Goal: Task Accomplishment & Management: Complete application form

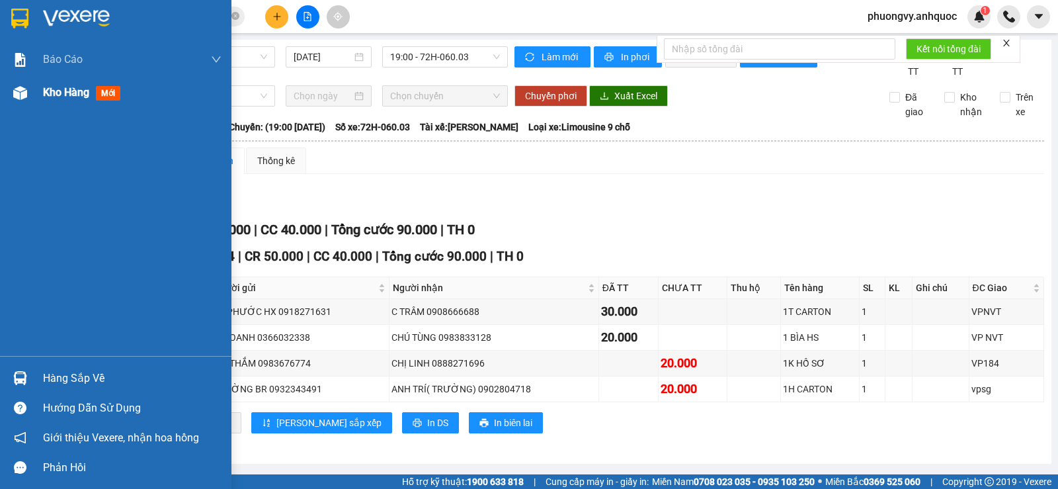
click at [36, 99] on div "Kho hàng mới" at bounding box center [115, 92] width 231 height 33
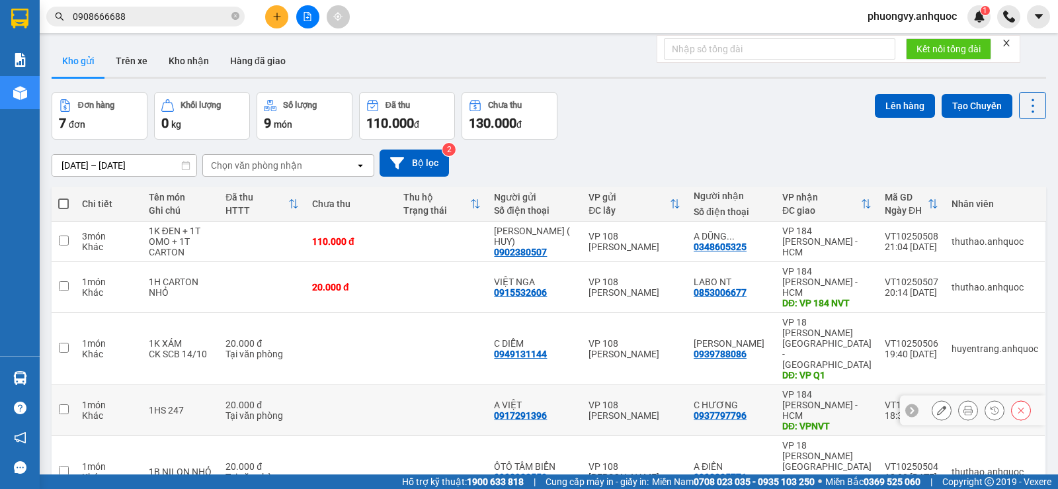
scroll to position [84, 0]
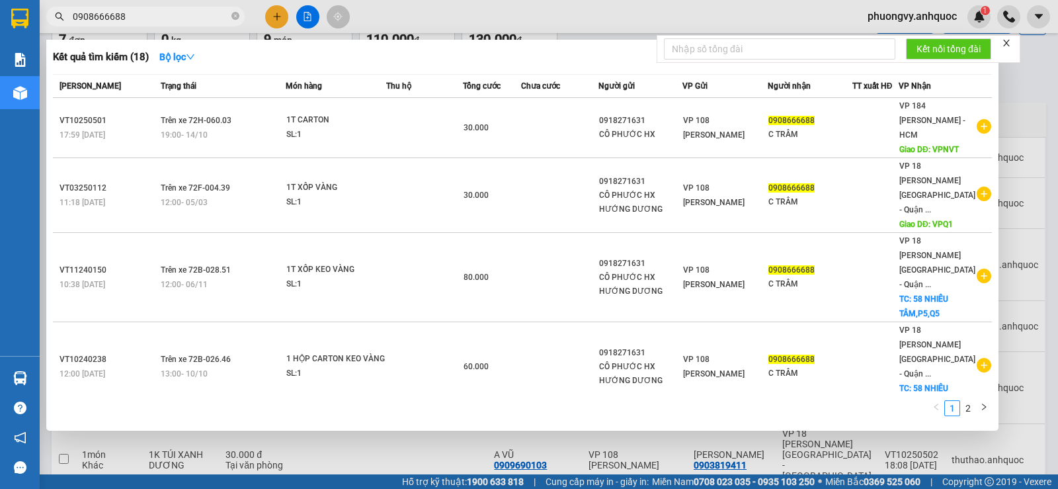
click at [189, 17] on input "0908666688" at bounding box center [151, 16] width 156 height 15
paste input "775549712"
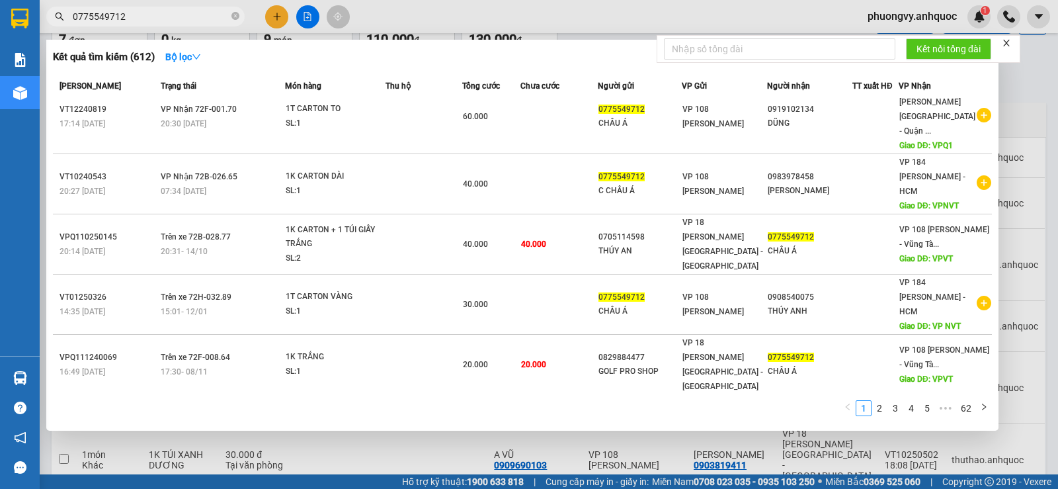
scroll to position [103, 0]
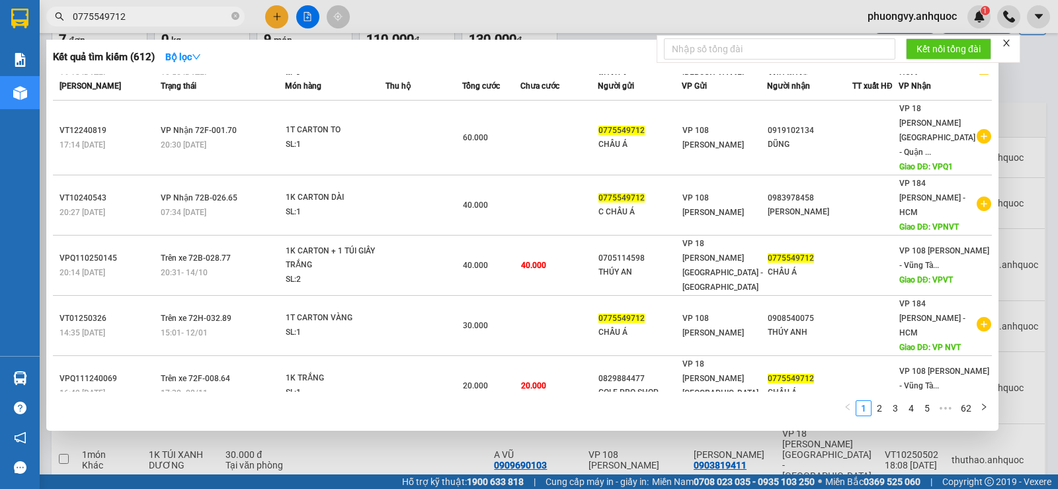
type input "0775549712"
drag, startPoint x: 220, startPoint y: 468, endPoint x: 211, endPoint y: 447, distance: 22.2
click at [219, 468] on div at bounding box center [529, 244] width 1058 height 489
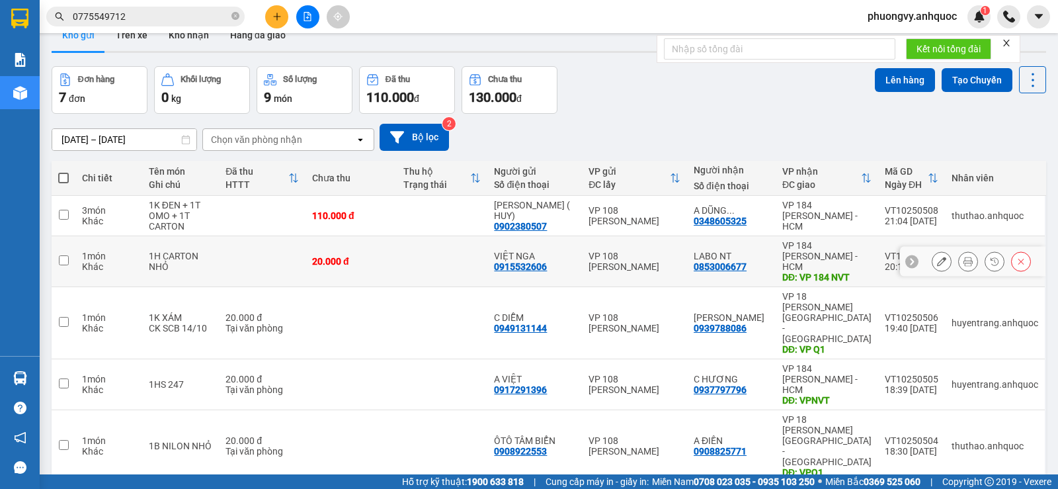
scroll to position [0, 0]
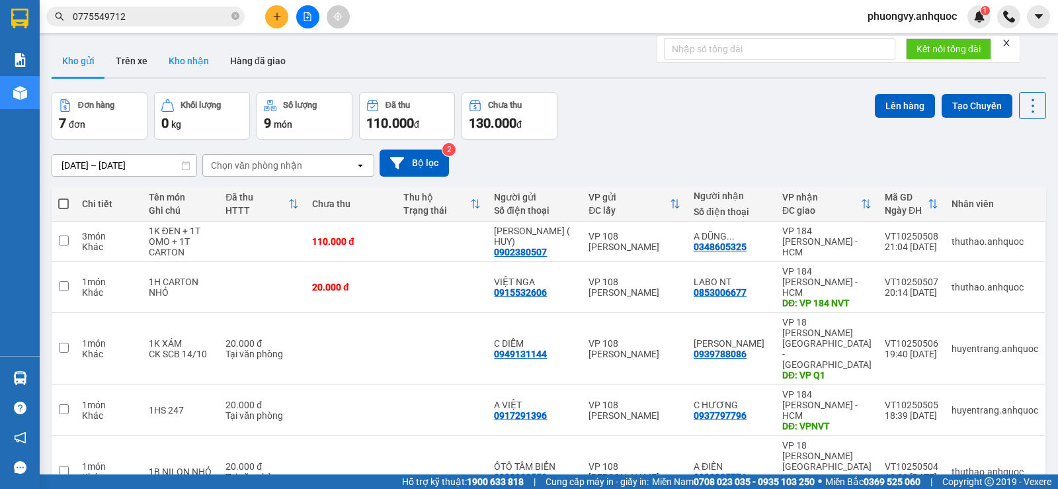
click at [193, 61] on button "Kho nhận" at bounding box center [189, 61] width 62 height 32
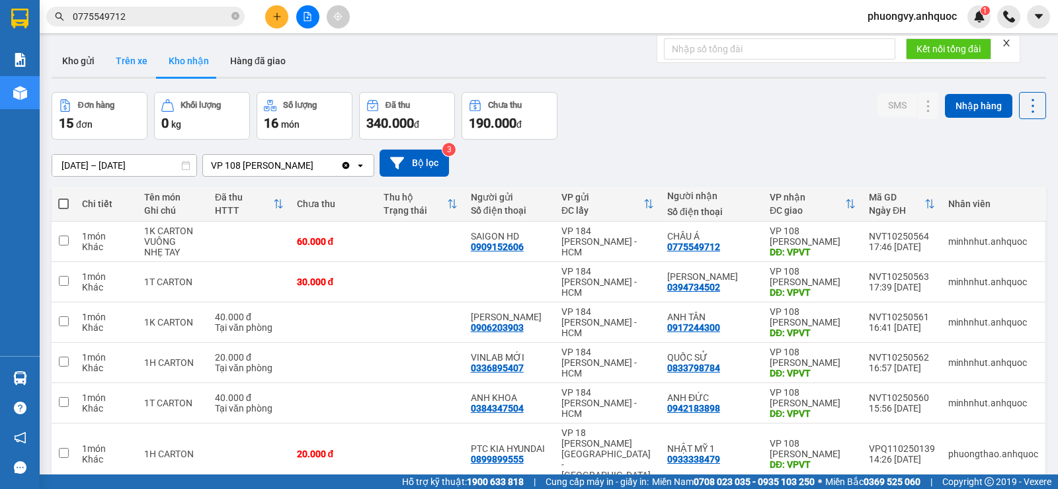
click at [130, 60] on button "Trên xe" at bounding box center [131, 61] width 53 height 32
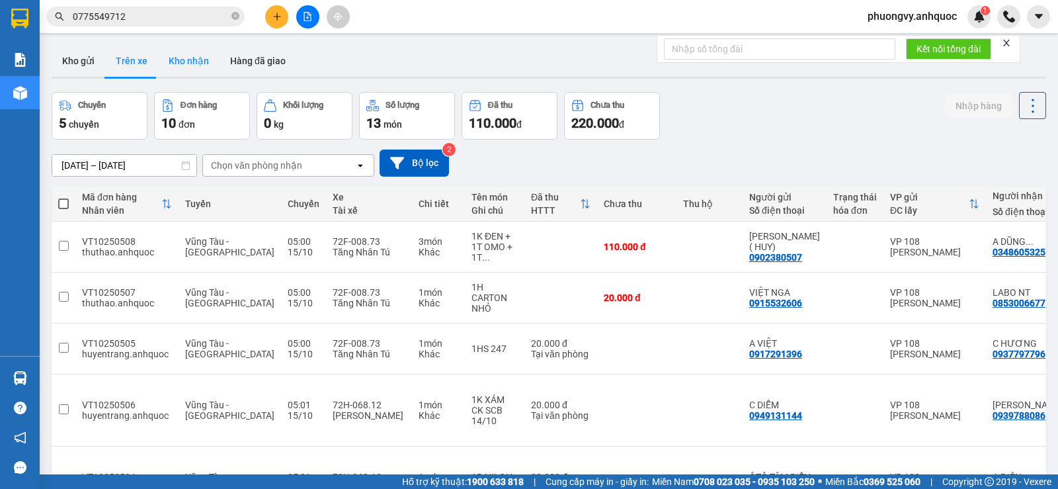
click at [187, 70] on button "Kho nhận" at bounding box center [189, 61] width 62 height 32
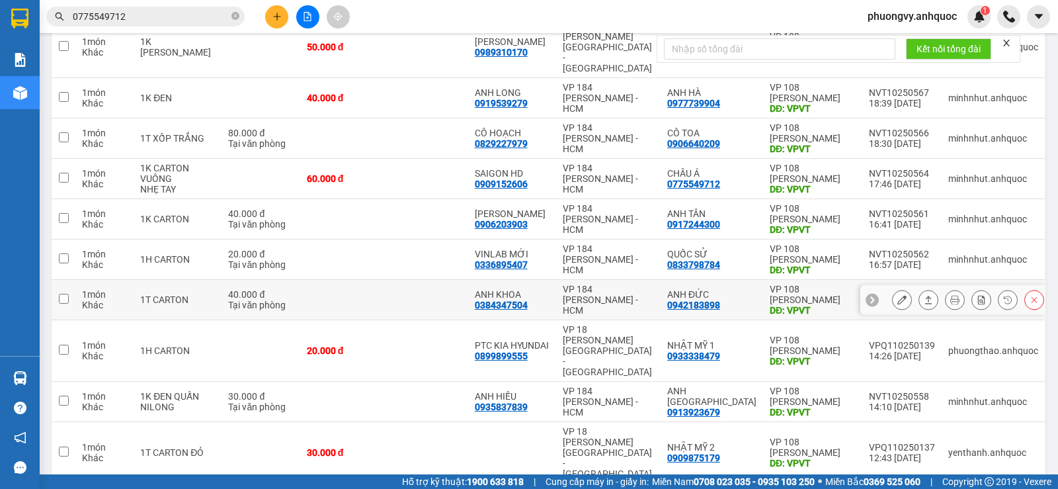
scroll to position [139, 0]
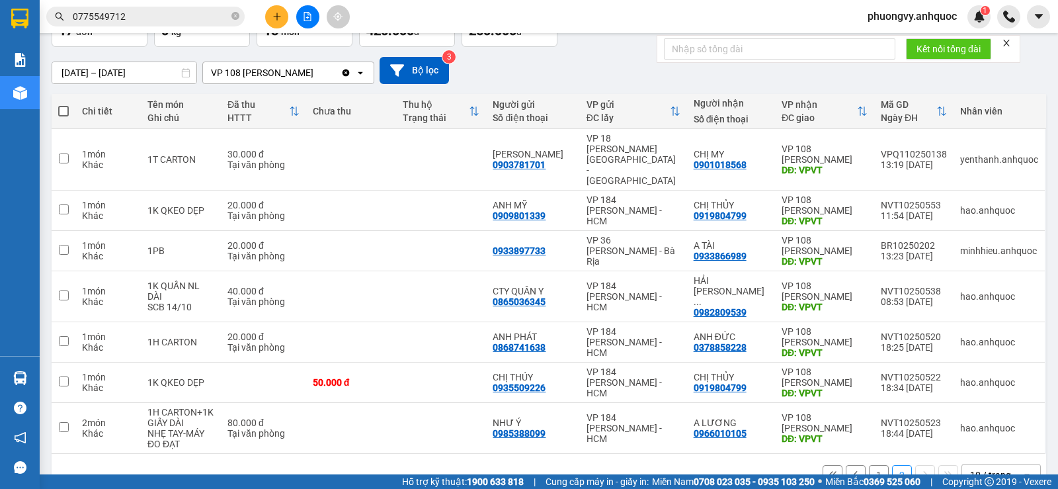
scroll to position [95, 0]
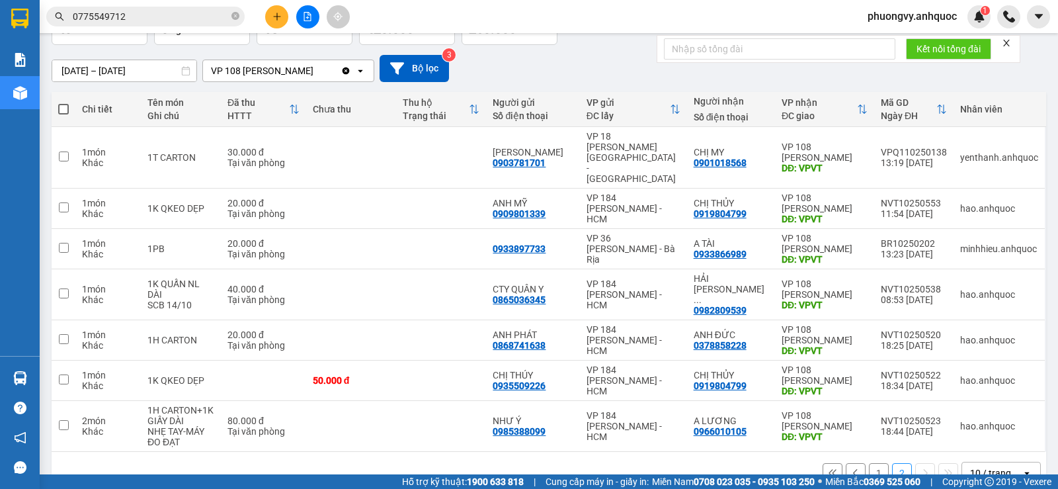
click at [872, 463] on button "1" at bounding box center [879, 473] width 20 height 20
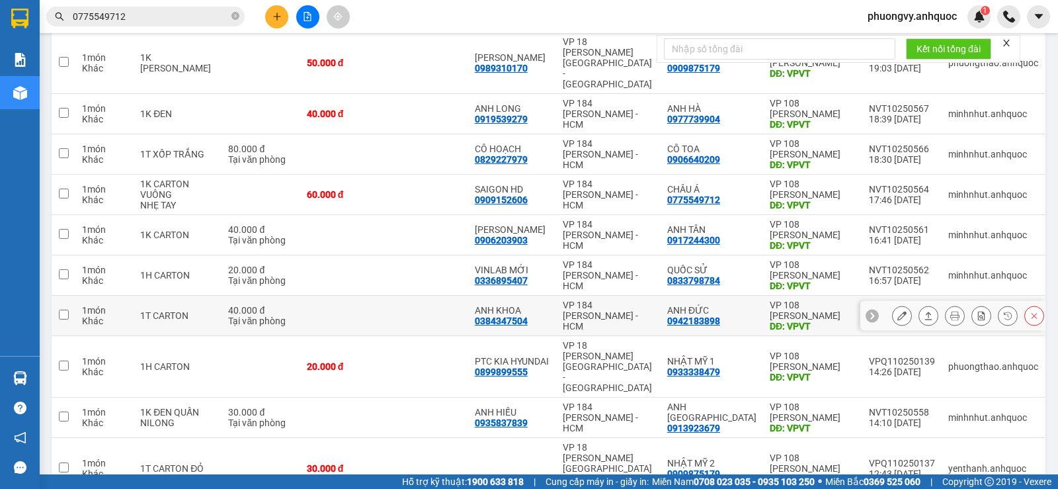
scroll to position [205, 0]
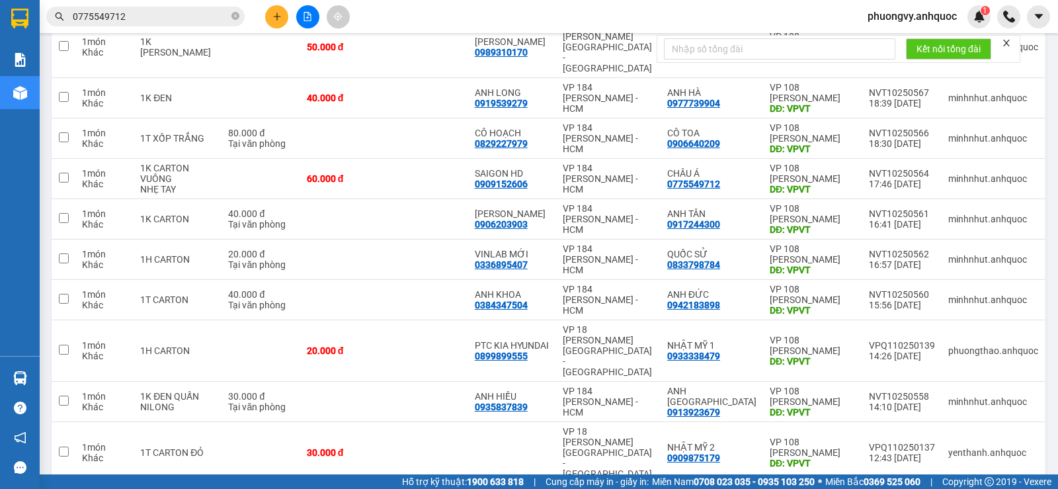
click at [126, 17] on input "0775549712" at bounding box center [151, 16] width 156 height 15
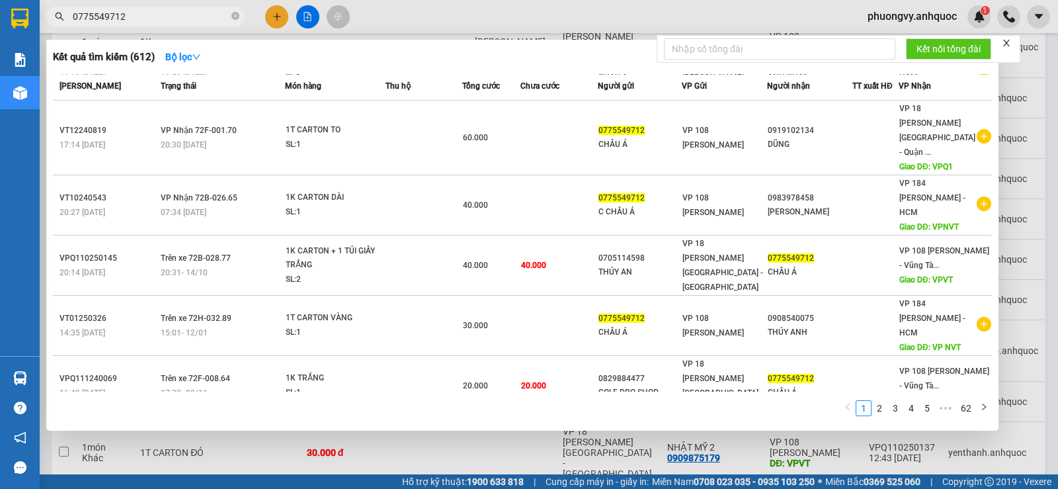
click at [126, 17] on input "0775549712" at bounding box center [151, 16] width 156 height 15
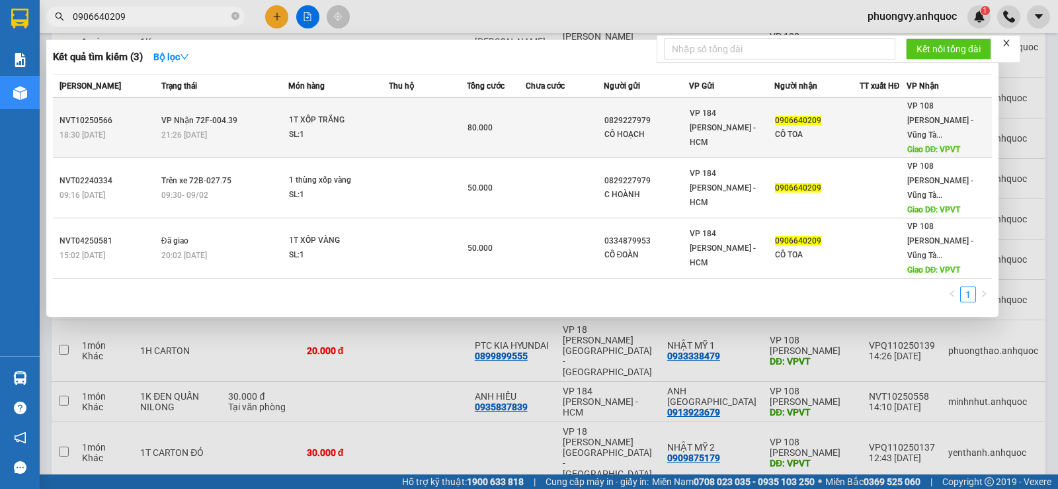
type input "0906640209"
click at [575, 139] on td at bounding box center [565, 128] width 78 height 60
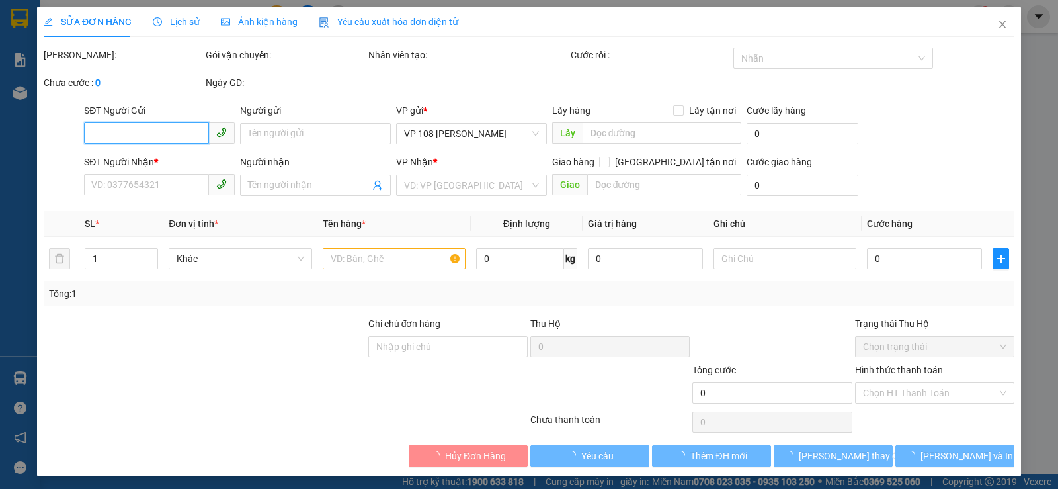
type input "0829227979"
type input "CÔ HOẠCH"
type input "0906640209"
type input "CÔ TOA"
type input "VPVT"
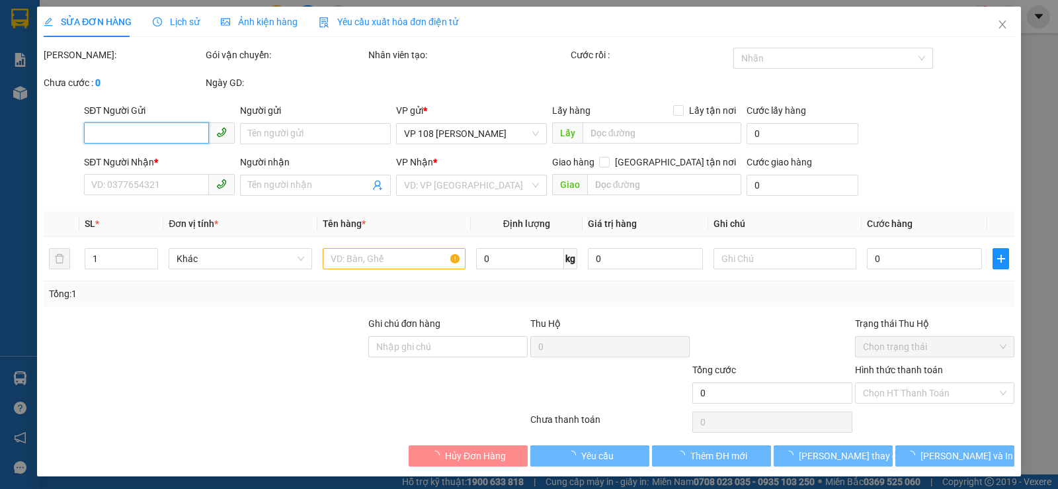
type input "80.000"
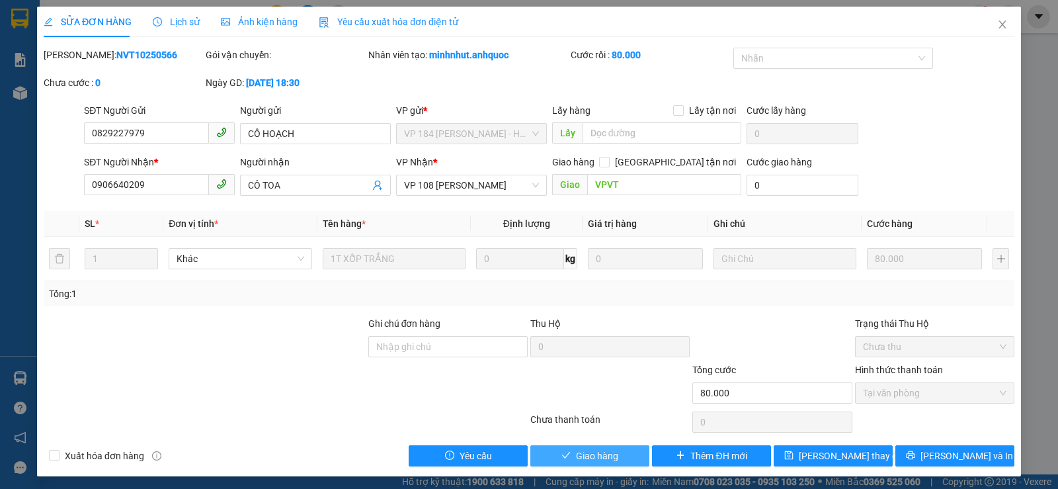
click at [554, 458] on button "Giao hàng" at bounding box center [589, 455] width 119 height 21
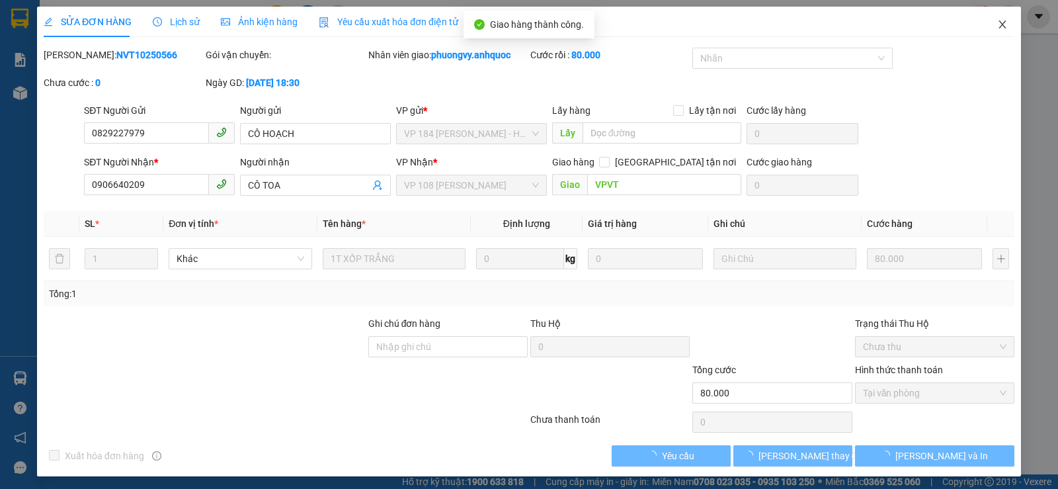
click at [987, 27] on span "Close" at bounding box center [1002, 25] width 37 height 37
